Goal: Transaction & Acquisition: Purchase product/service

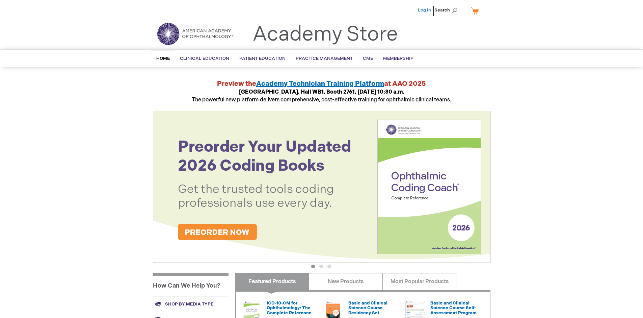
click at [425, 10] on link "Log In" at bounding box center [424, 9] width 13 height 5
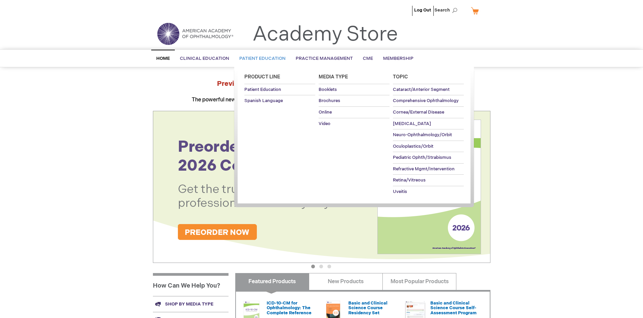
click at [261, 58] on span "Patient Education" at bounding box center [262, 58] width 46 height 5
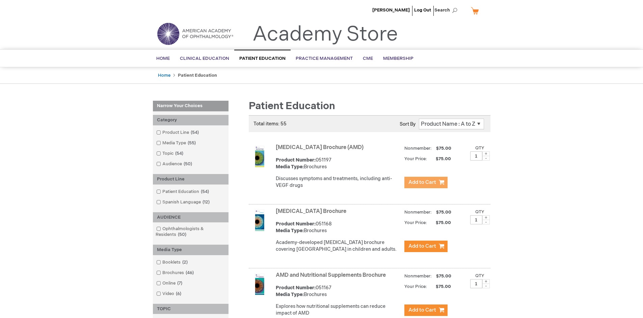
click at [426, 182] on span "Add to Cart" at bounding box center [422, 182] width 28 height 6
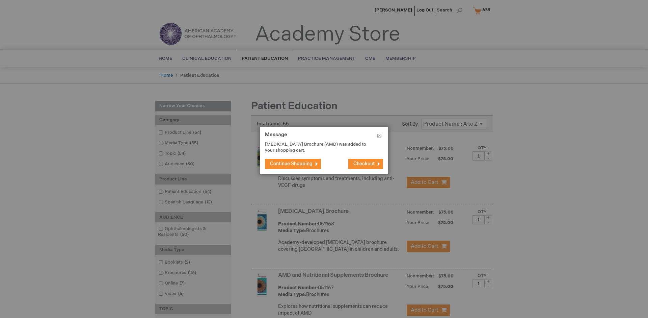
click at [291, 163] on span "Continue Shopping" at bounding box center [291, 164] width 43 height 6
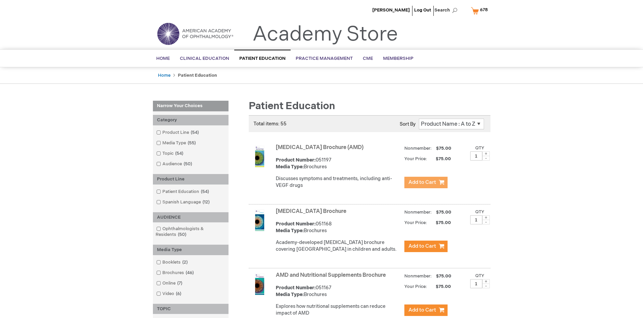
click at [332, 278] on link "AMD and Nutritional Supplements Brochure" at bounding box center [331, 275] width 110 height 6
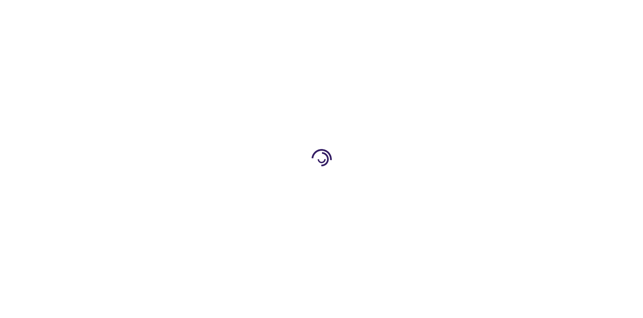
type input "1"
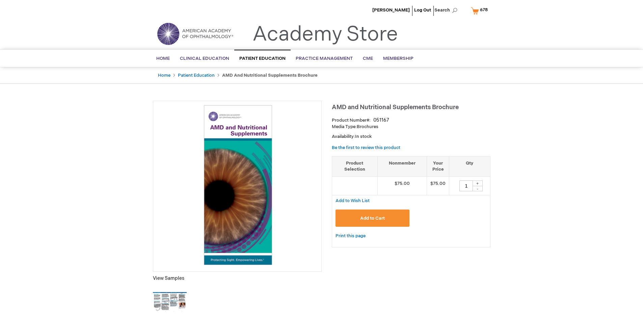
click at [372, 218] on span "Add to Cart" at bounding box center [372, 217] width 25 height 5
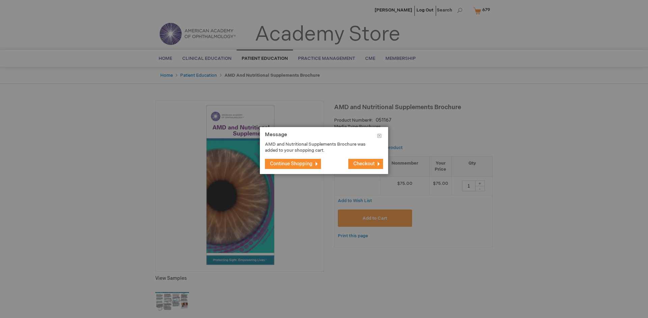
click at [291, 163] on span "Continue Shopping" at bounding box center [291, 164] width 43 height 6
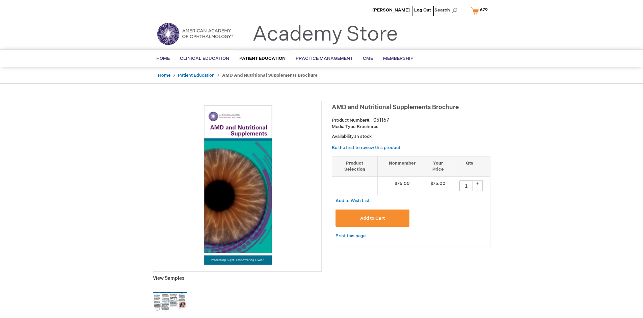
click at [481, 10] on span "679" at bounding box center [484, 9] width 8 height 5
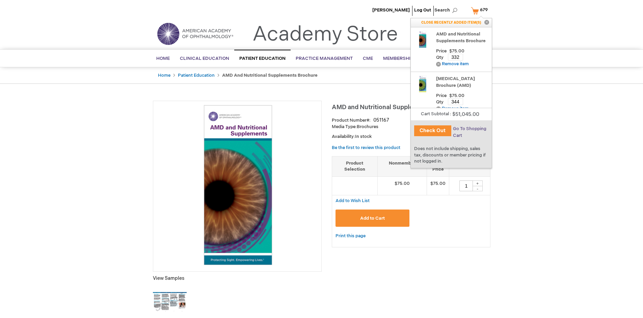
click at [469, 129] on span "Go To Shopping Cart" at bounding box center [469, 132] width 33 height 12
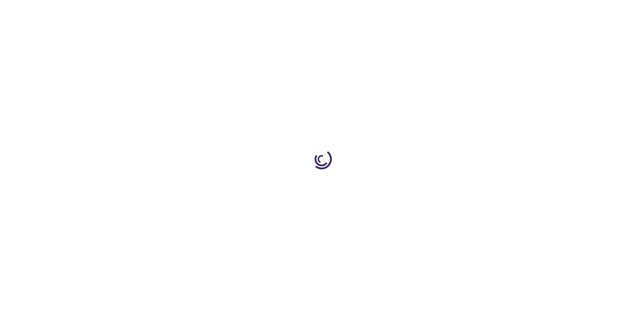
select select "US"
select select "41"
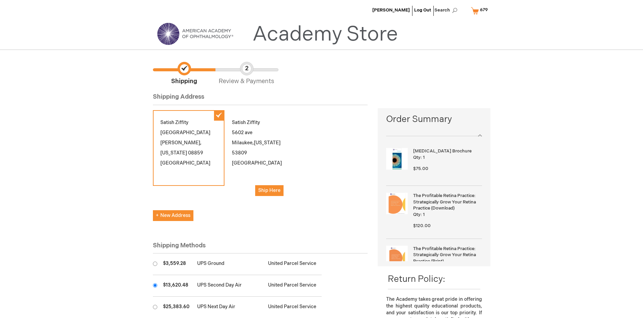
click at [155, 285] on input "radio" at bounding box center [155, 285] width 4 height 4
